Goal: Task Accomplishment & Management: Manage account settings

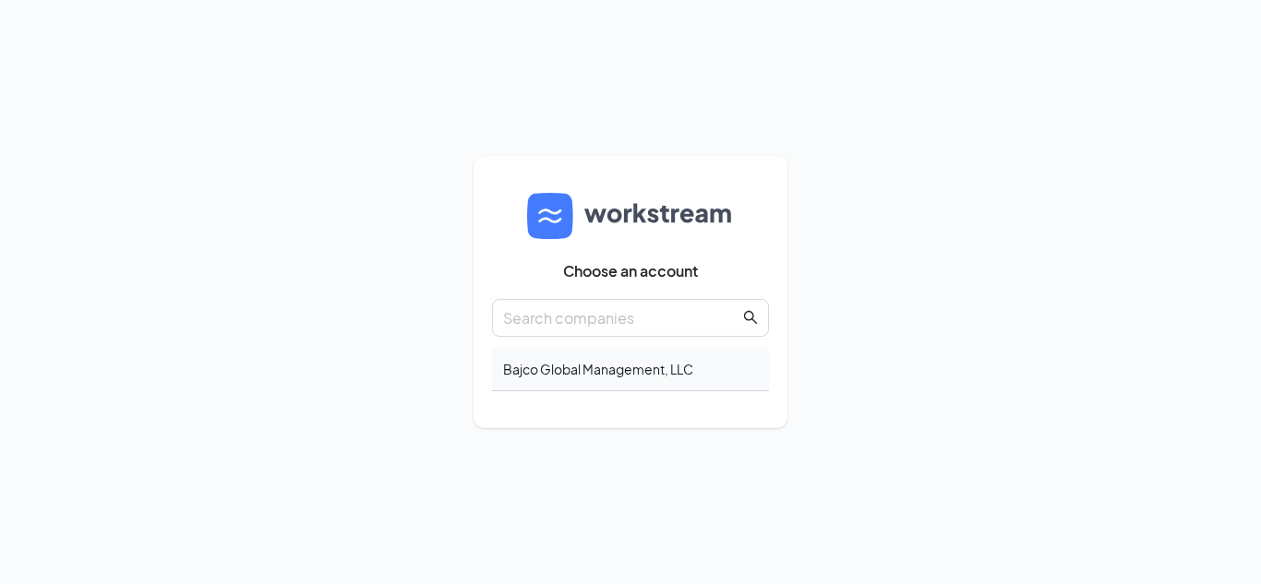
click at [595, 364] on div "Bajco Global Management, LLC" at bounding box center [630, 369] width 277 height 43
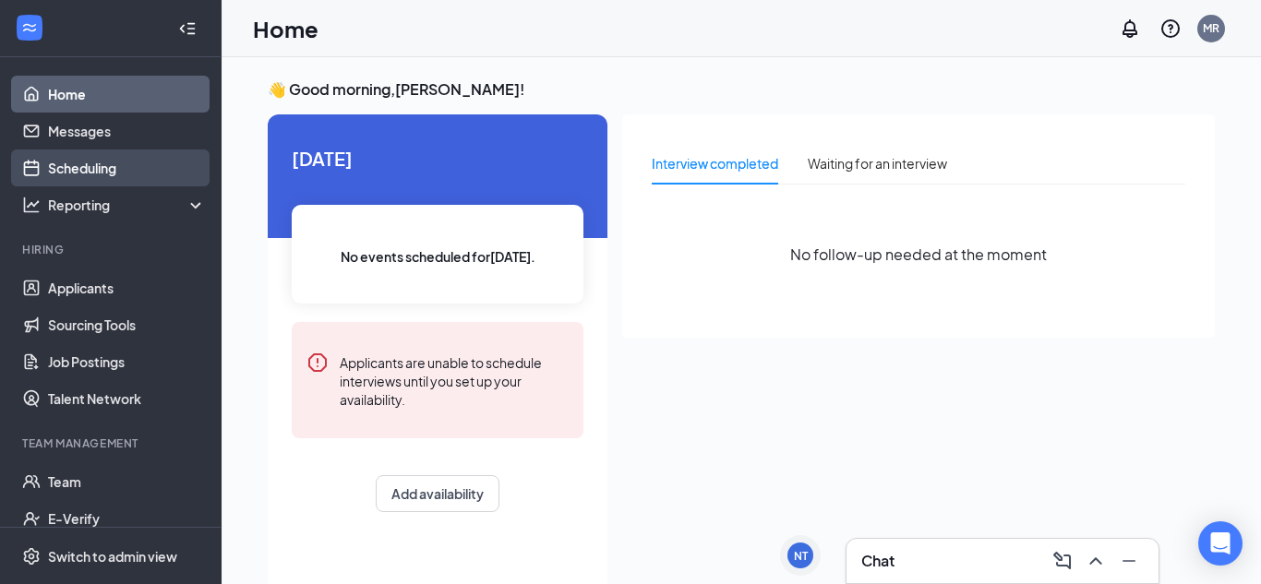
click at [59, 170] on link "Scheduling" at bounding box center [127, 167] width 158 height 37
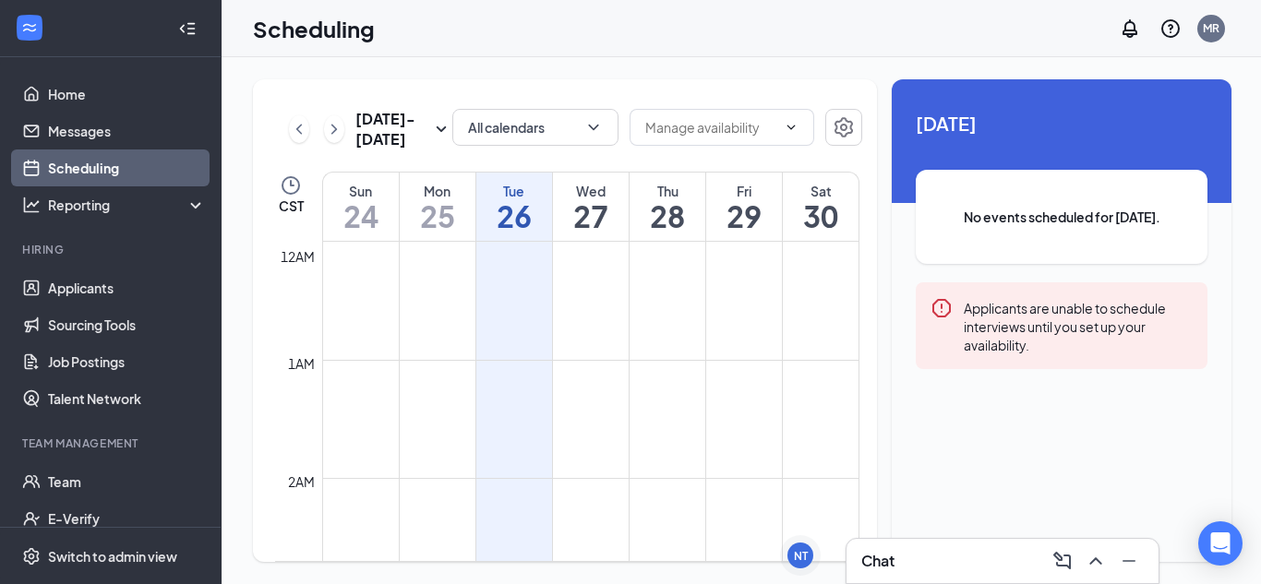
scroll to position [907, 0]
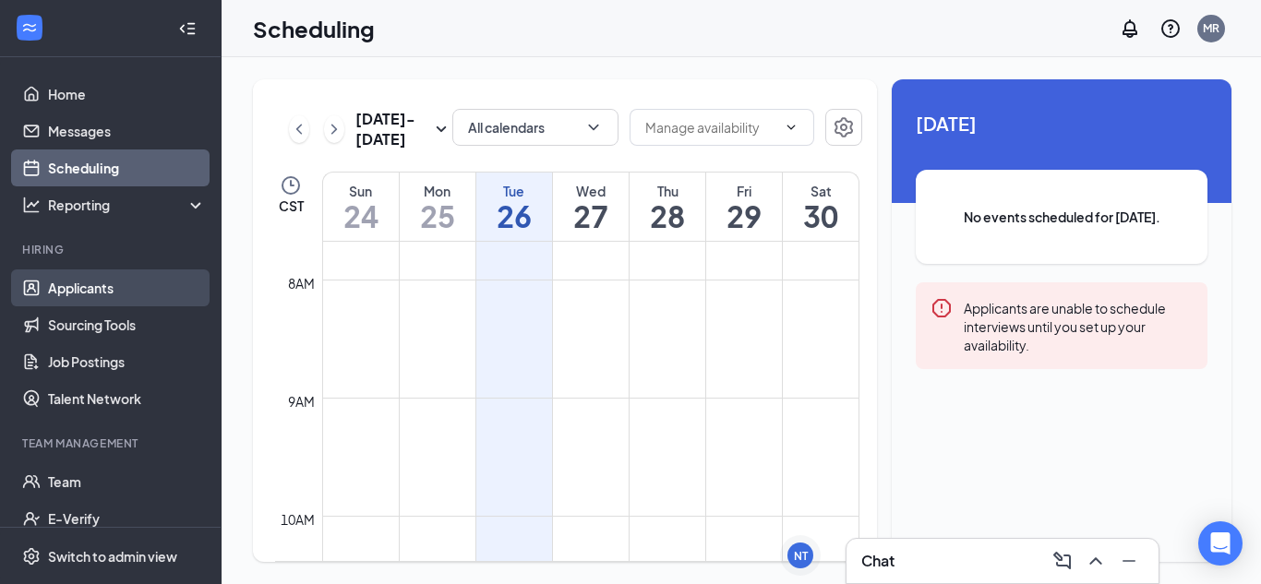
click at [76, 298] on link "Applicants" at bounding box center [127, 287] width 158 height 37
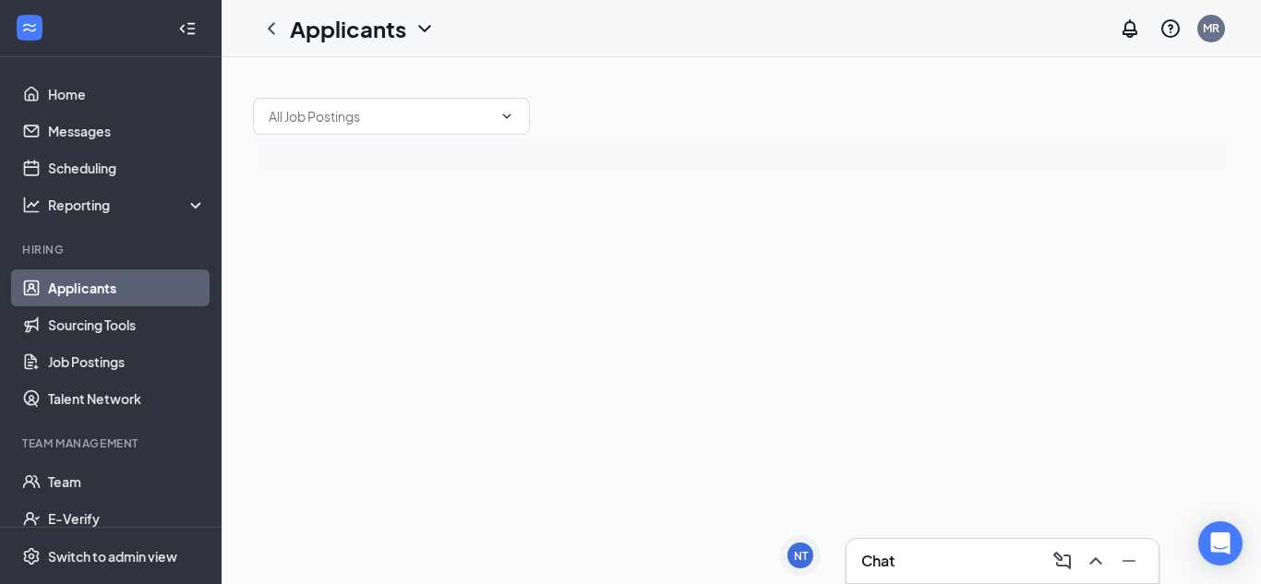
click at [76, 298] on link "Applicants" at bounding box center [127, 287] width 158 height 37
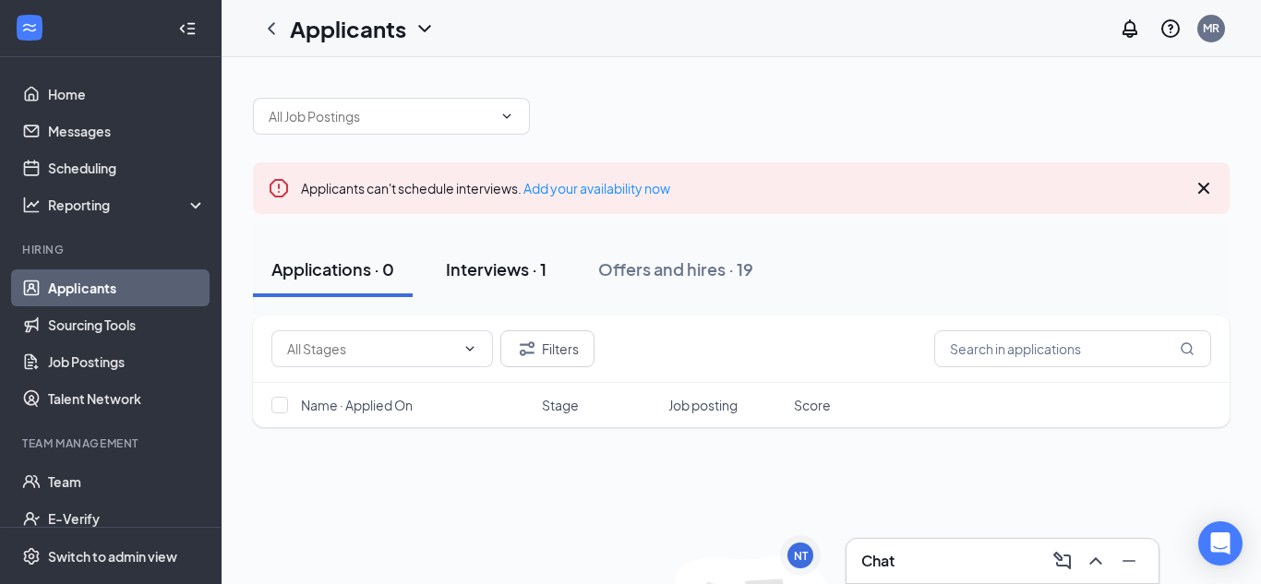
click at [508, 270] on div "Interviews · 1" at bounding box center [496, 268] width 101 height 23
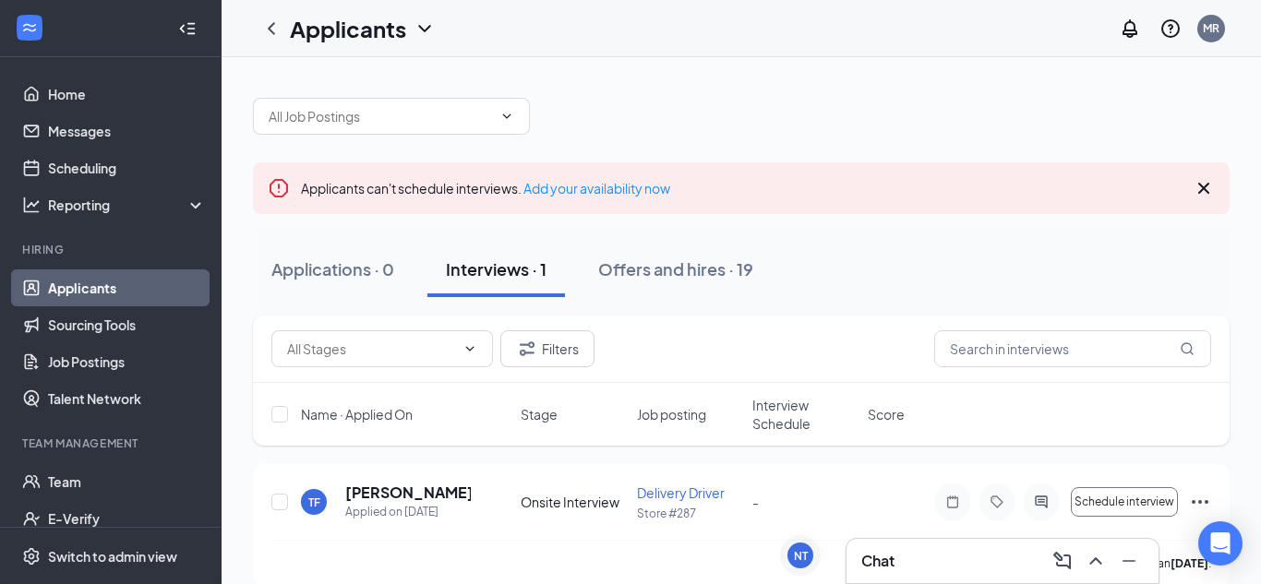
scroll to position [24, 0]
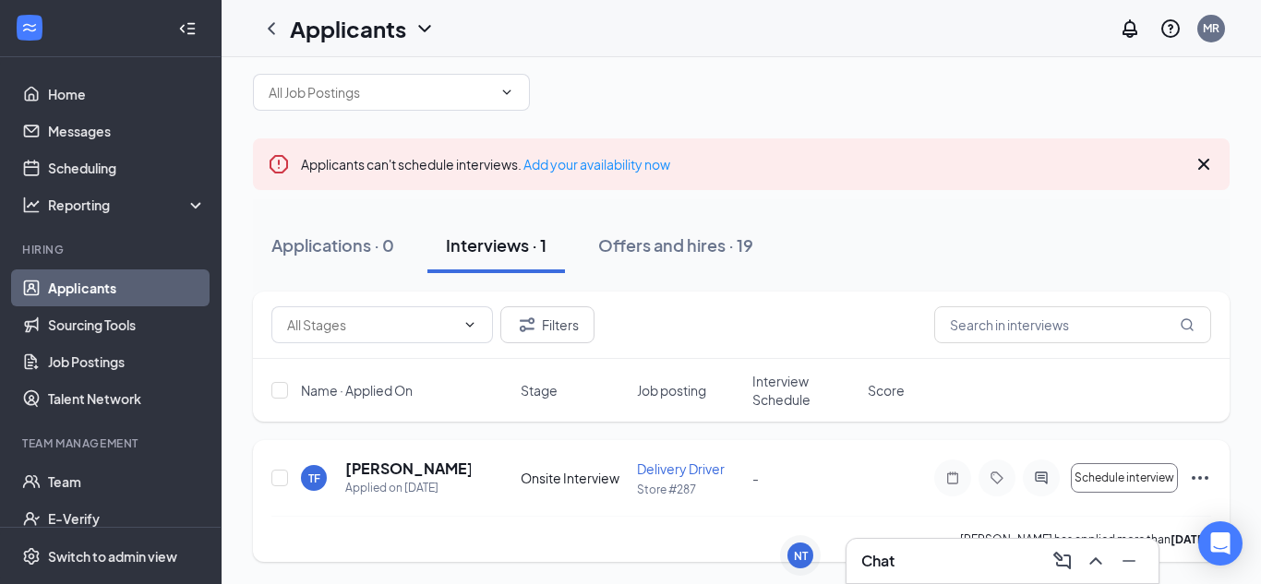
click at [1202, 478] on icon "Ellipses" at bounding box center [1200, 478] width 22 height 22
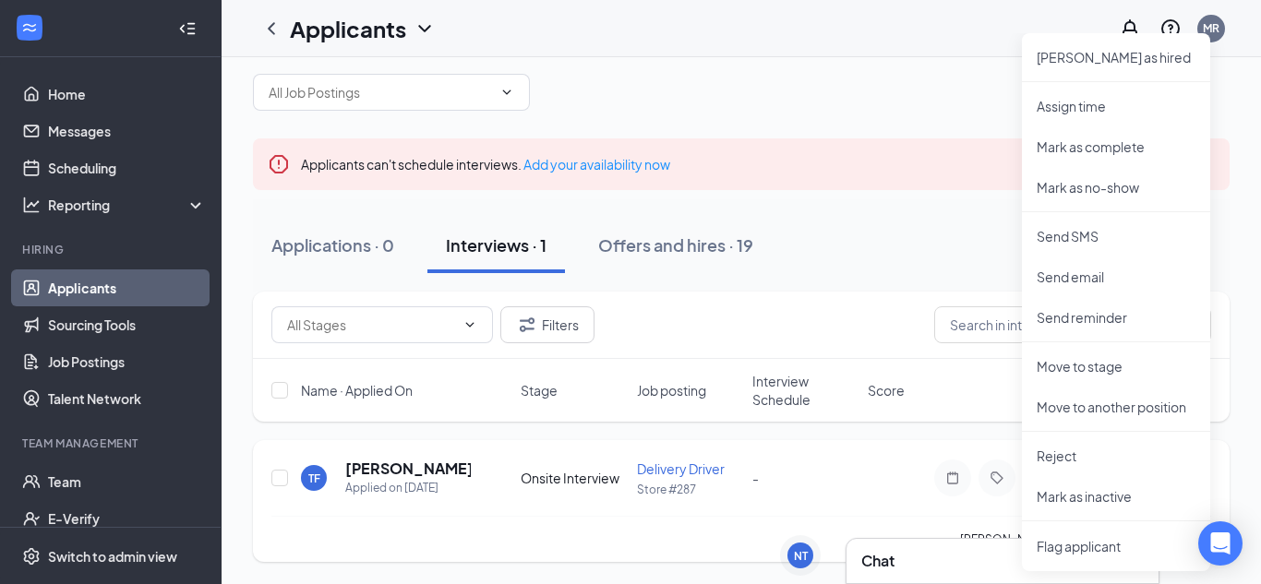
click at [836, 484] on div "-" at bounding box center [804, 478] width 104 height 20
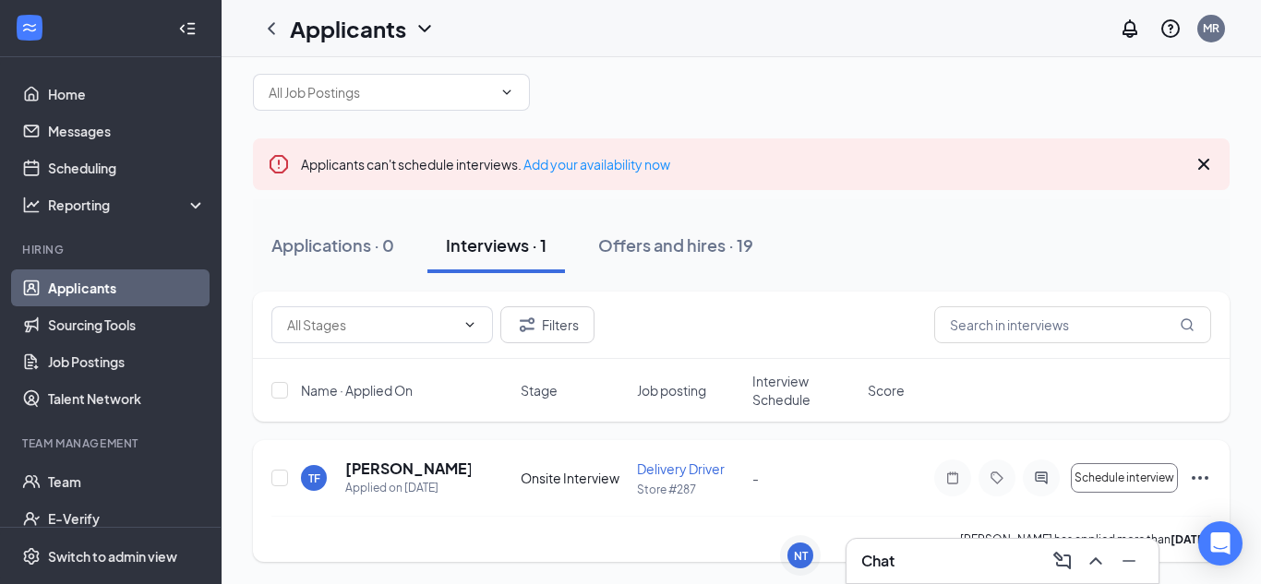
click at [1199, 478] on icon "Ellipses" at bounding box center [1199, 478] width 17 height 4
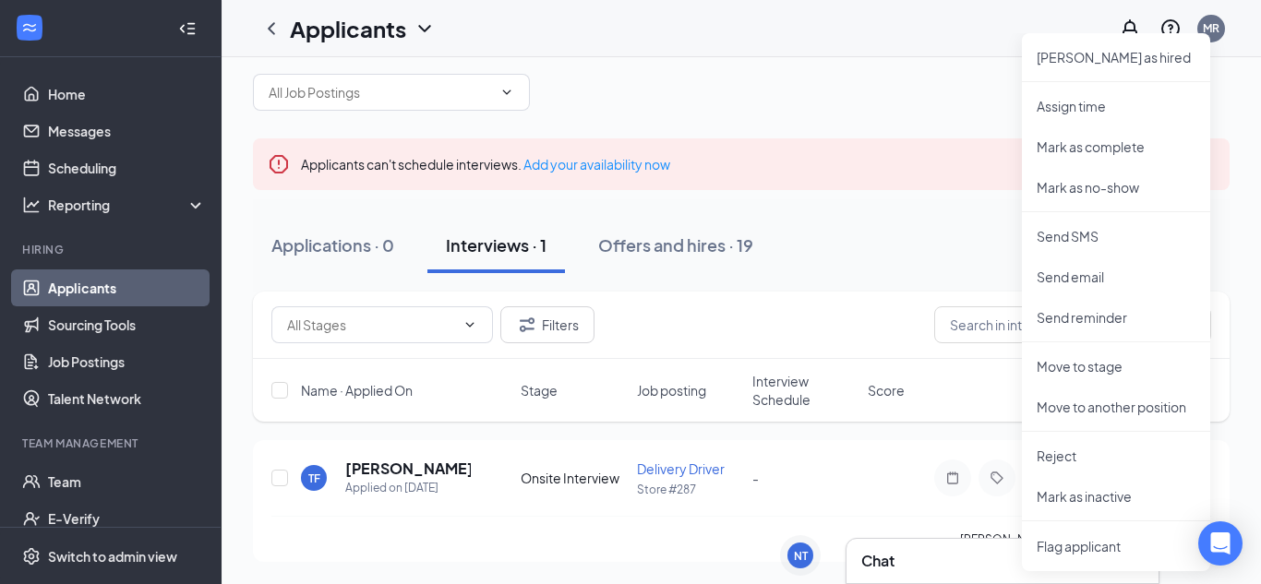
click at [717, 329] on div "Filters" at bounding box center [740, 324] width 939 height 37
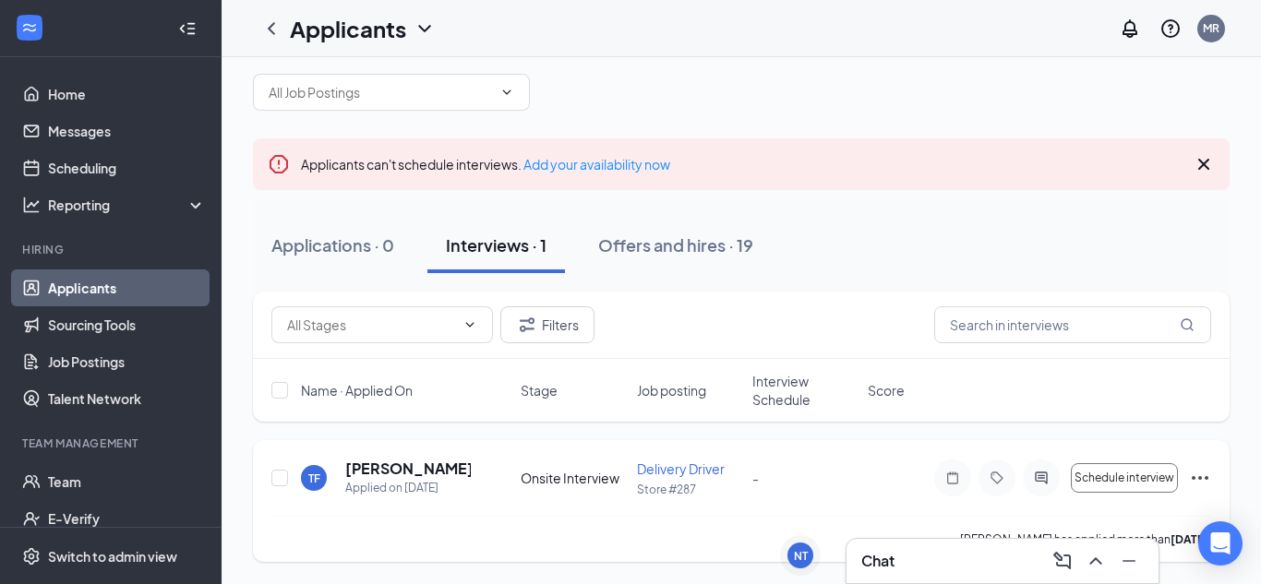
click at [1191, 483] on icon "Ellipses" at bounding box center [1200, 478] width 22 height 22
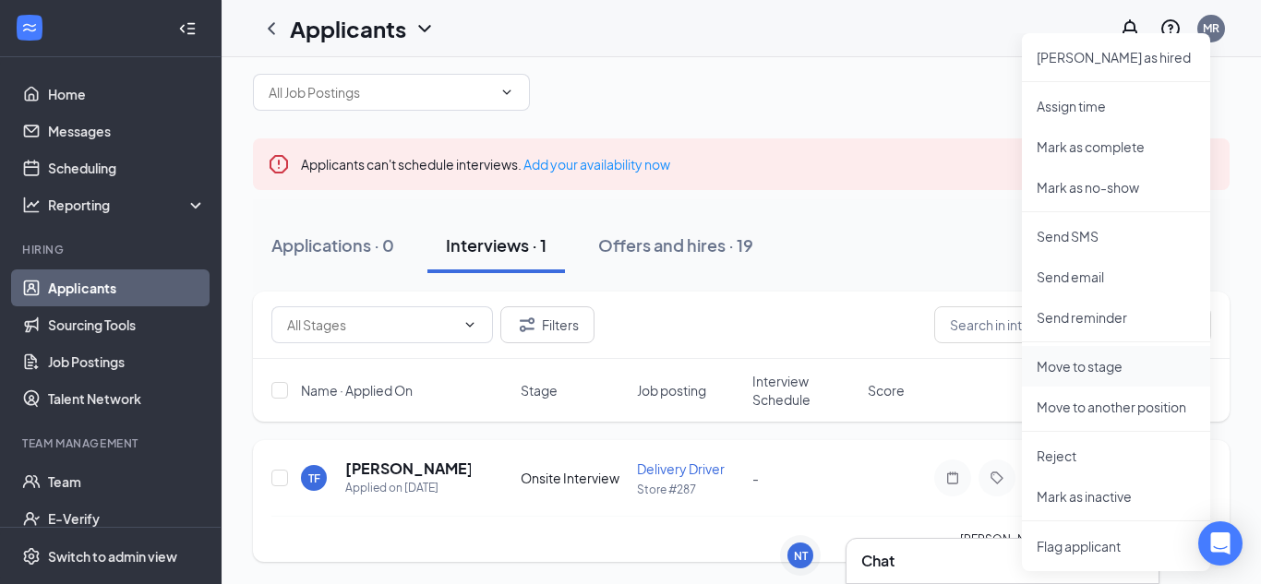
click at [1095, 380] on li "Move to stage" at bounding box center [1116, 366] width 188 height 41
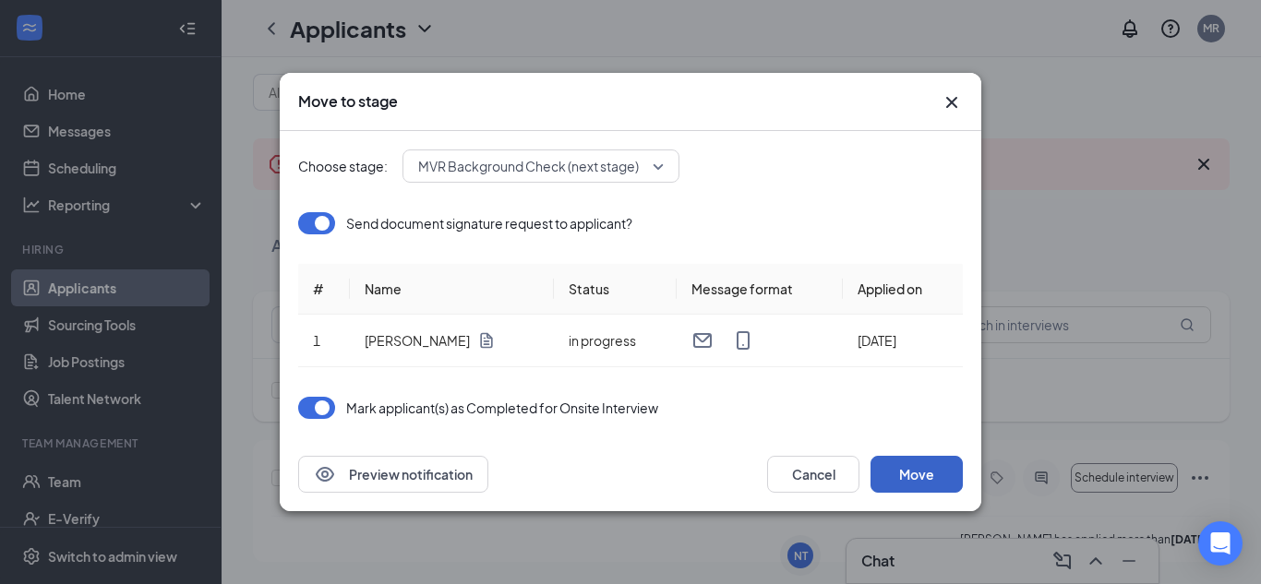
click at [907, 483] on button "Move" at bounding box center [916, 474] width 92 height 37
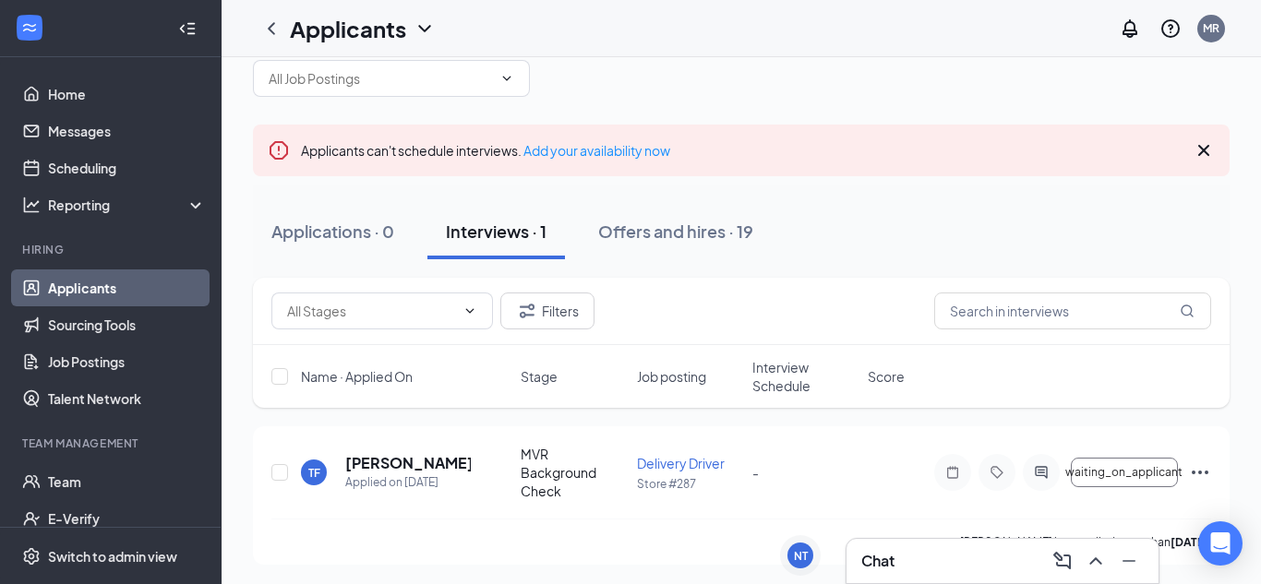
scroll to position [41, 0]
